Goal: Navigation & Orientation: Find specific page/section

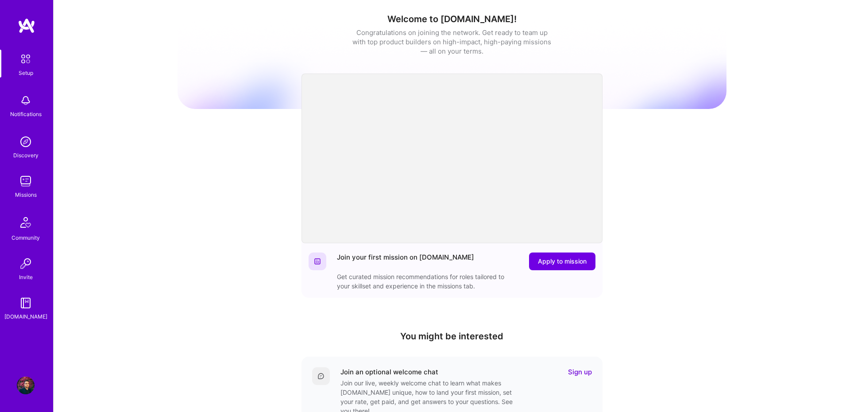
click at [33, 181] on img at bounding box center [26, 181] width 18 height 18
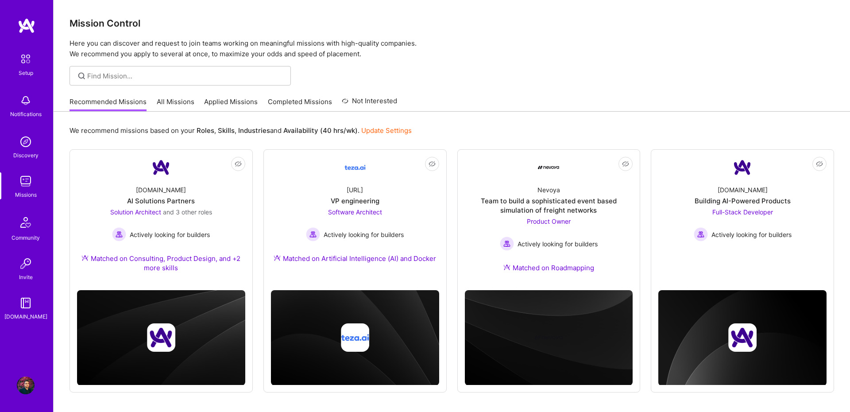
click at [164, 102] on link "All Missions" at bounding box center [176, 104] width 38 height 15
